Goal: Use online tool/utility: Utilize a website feature to perform a specific function

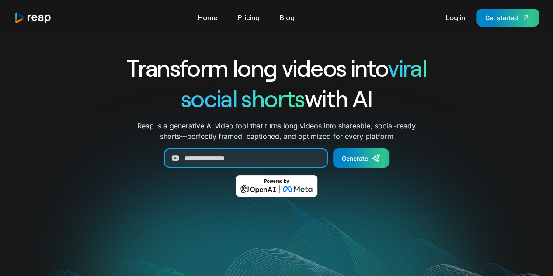
click at [283, 150] on input "Generate Form" at bounding box center [246, 158] width 164 height 19
paste input "**********"
type input "**********"
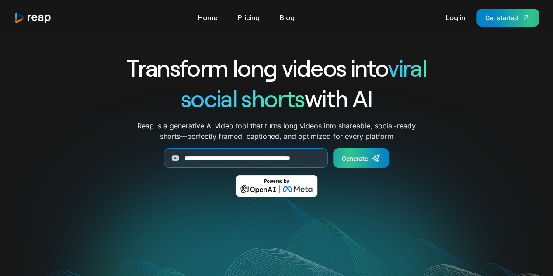
scroll to position [0, 0]
click at [359, 162] on div "Generate" at bounding box center [355, 158] width 26 height 9
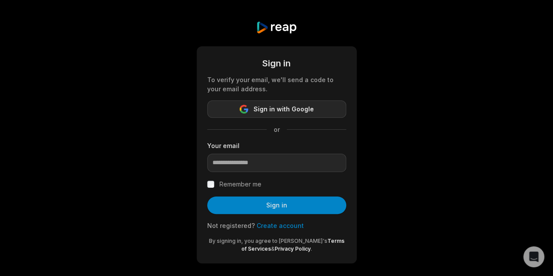
click at [261, 114] on span "Sign in with Google" at bounding box center [284, 109] width 60 height 10
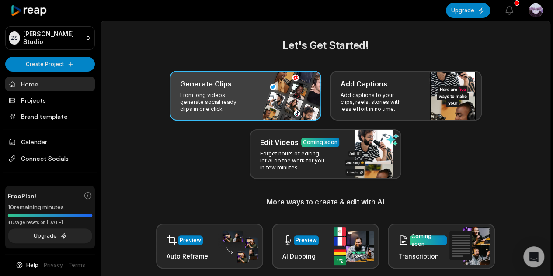
click at [261, 93] on div "Generate Clips From long videos generate social ready clips in one click." at bounding box center [246, 96] width 152 height 50
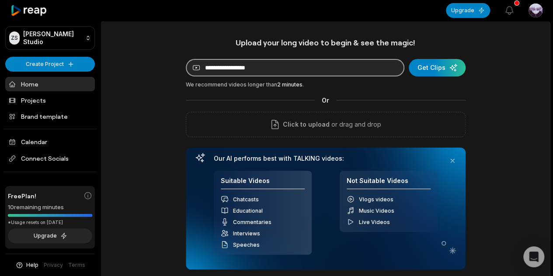
click at [261, 64] on input at bounding box center [295, 67] width 219 height 17
paste input "**********"
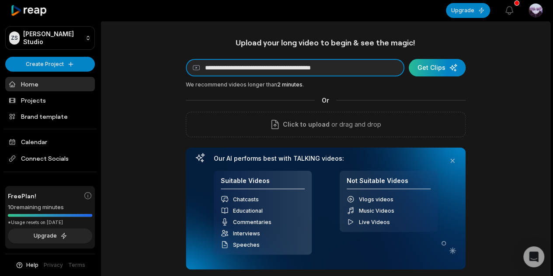
type input "**********"
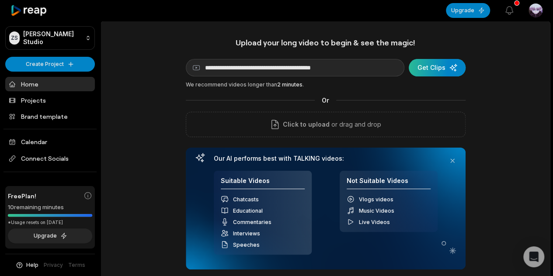
click at [453, 66] on div "submit" at bounding box center [437, 67] width 57 height 17
click at [427, 69] on div "submit" at bounding box center [437, 67] width 57 height 17
click at [455, 61] on div "submit" at bounding box center [437, 67] width 57 height 17
click at [274, 86] on div "We recommend videos longer than 2 minutes ." at bounding box center [326, 85] width 280 height 8
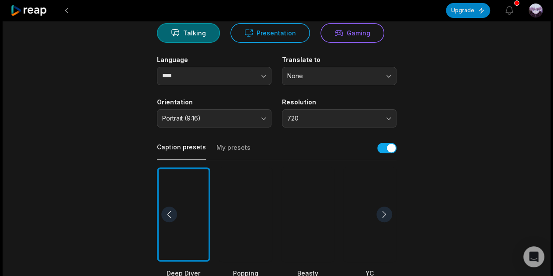
scroll to position [87, 0]
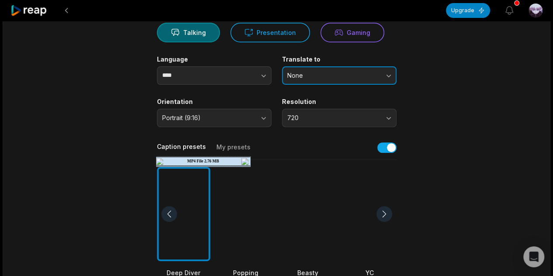
click at [334, 79] on button "None" at bounding box center [339, 75] width 115 height 18
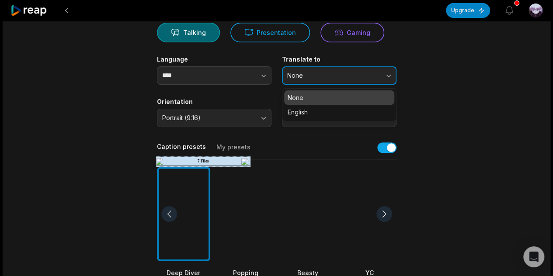
click at [330, 75] on span "None" at bounding box center [333, 76] width 92 height 8
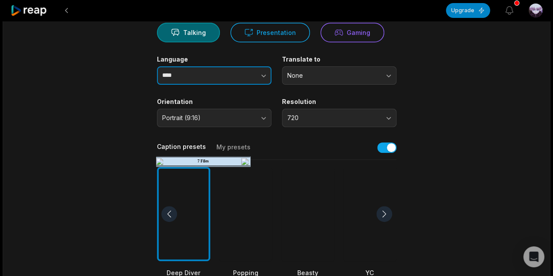
click at [259, 77] on icon "button" at bounding box center [263, 75] width 9 height 9
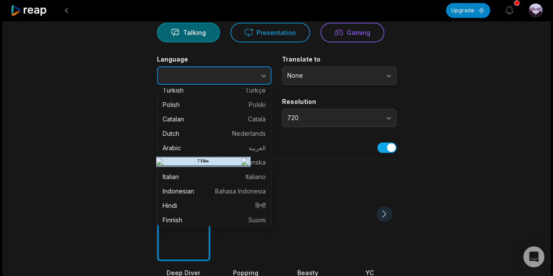
scroll to position [175, 0]
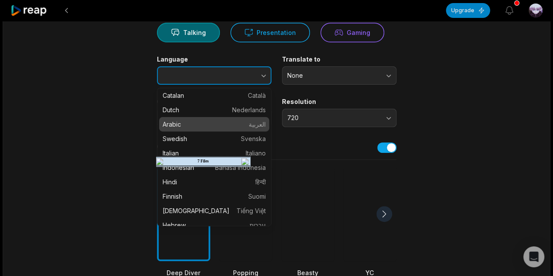
type input "******"
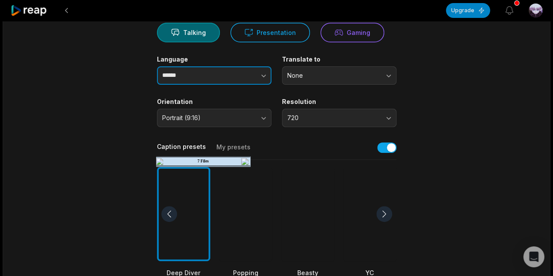
click at [243, 159] on img at bounding box center [245, 161] width 9 height 7
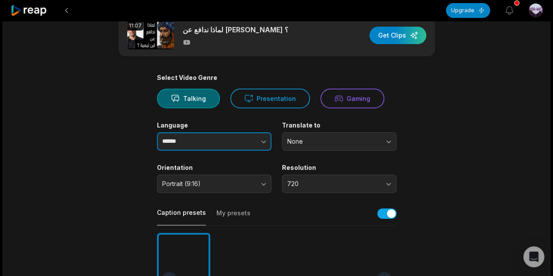
scroll to position [0, 0]
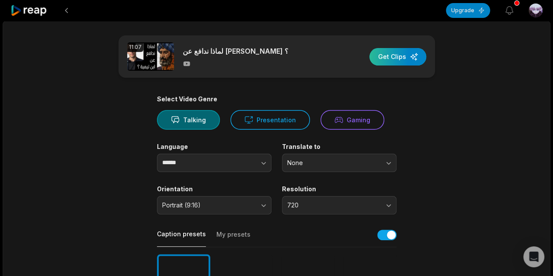
click at [385, 56] on div "button" at bounding box center [398, 56] width 57 height 17
click at [409, 56] on div "button" at bounding box center [398, 56] width 57 height 17
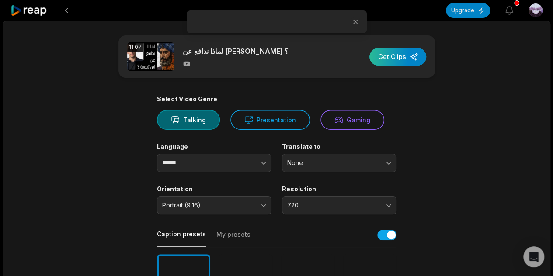
click at [410, 56] on div "button" at bounding box center [398, 56] width 57 height 17
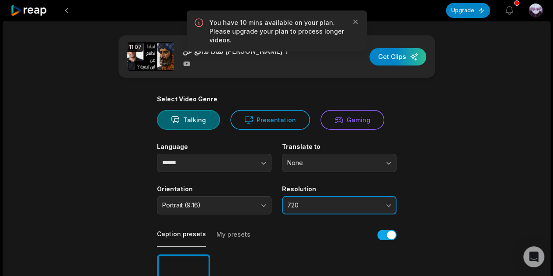
click at [392, 204] on button "720" at bounding box center [339, 205] width 115 height 18
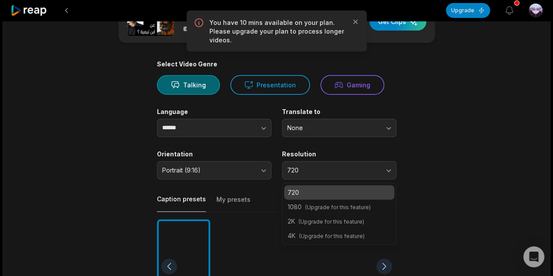
scroll to position [44, 0]
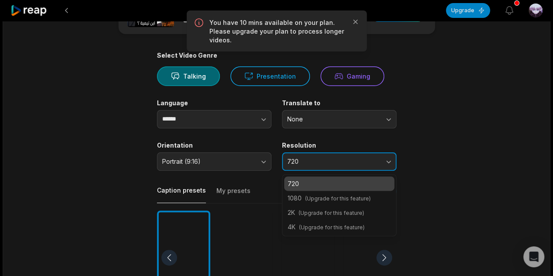
click at [382, 157] on button "720" at bounding box center [339, 162] width 115 height 18
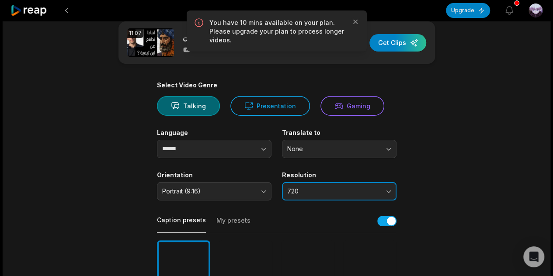
scroll to position [0, 0]
